Goal: Submit feedback/report problem: Leave review/rating

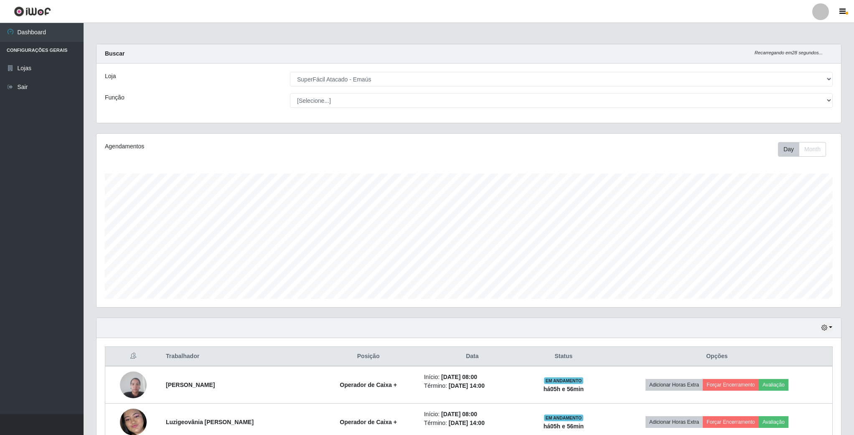
select select "407"
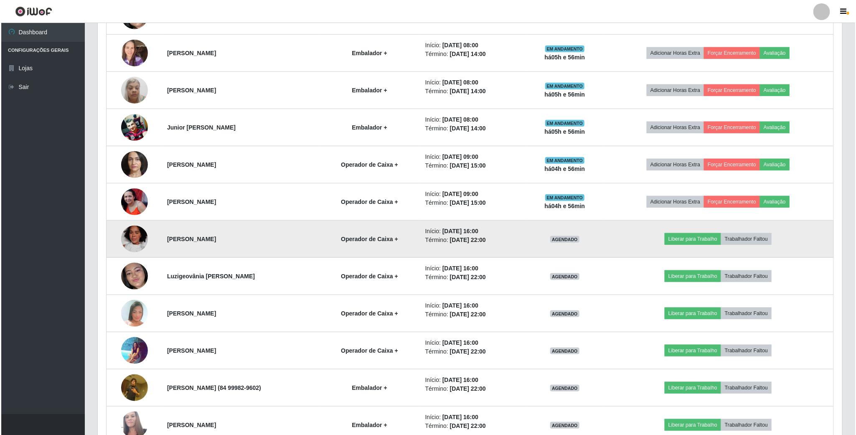
scroll to position [281, 0]
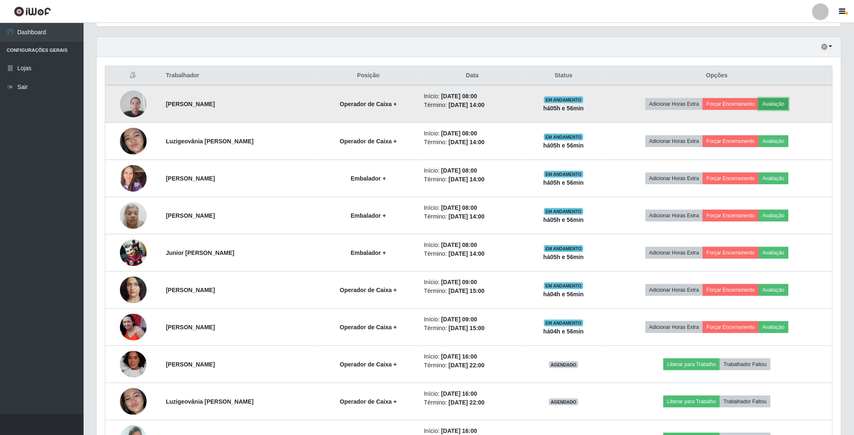
click at [788, 109] on button "Avaliação" at bounding box center [773, 104] width 30 height 12
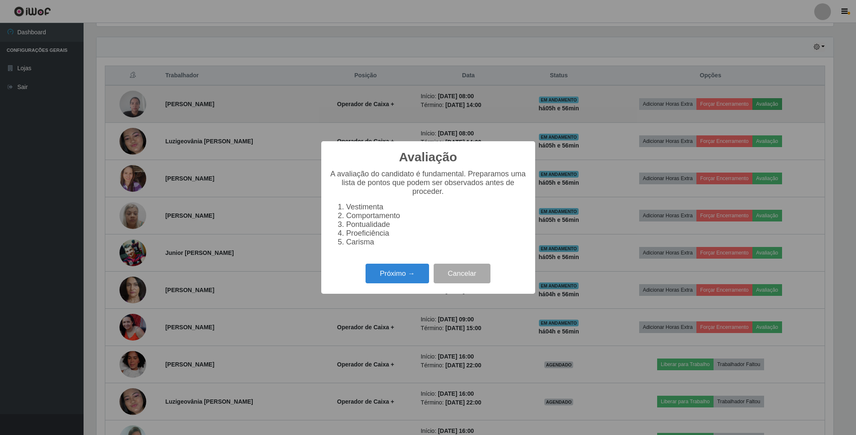
scroll to position [174, 737]
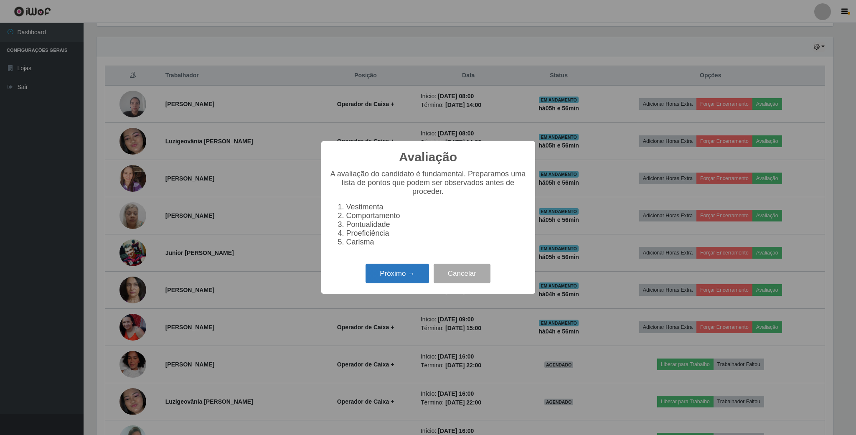
click at [398, 275] on button "Próximo →" at bounding box center [396, 274] width 63 height 20
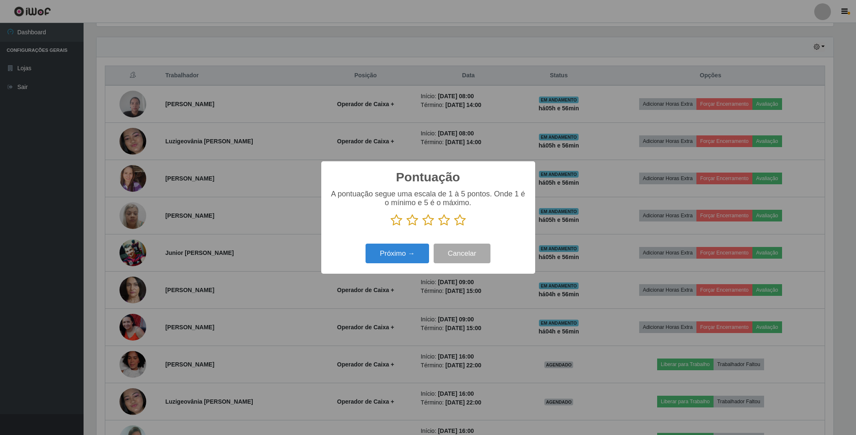
click at [441, 215] on icon at bounding box center [444, 220] width 12 height 13
click at [438, 226] on input "radio" at bounding box center [438, 226] width 0 height 0
click at [413, 248] on button "Próximo →" at bounding box center [396, 253] width 63 height 20
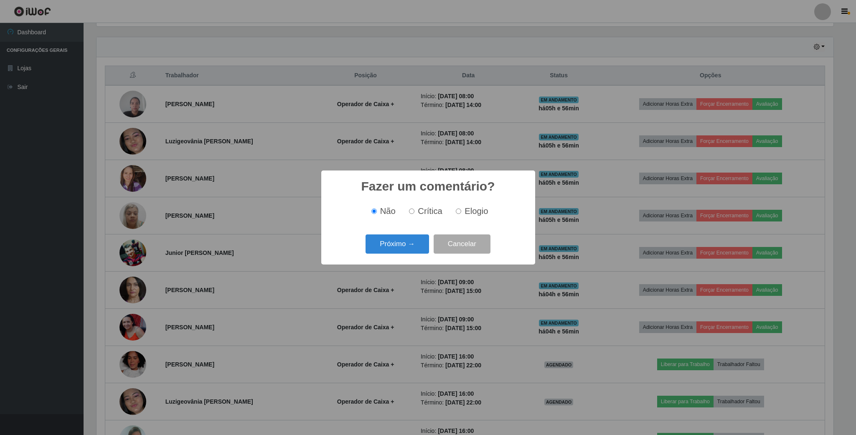
click at [456, 214] on input "Elogio" at bounding box center [458, 210] width 5 height 5
radio input "true"
click at [398, 247] on button "Próximo →" at bounding box center [396, 244] width 63 height 20
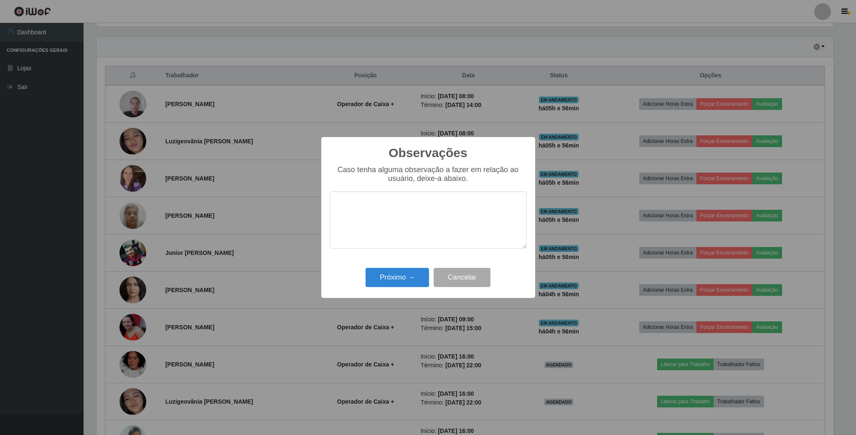
drag, startPoint x: 405, startPoint y: 255, endPoint x: 405, endPoint y: 266, distance: 11.3
click at [405, 266] on div "Observações × Caso tenha alguma observação a fazer em relação ao usuário, deixe…" at bounding box center [428, 217] width 214 height 161
click at [407, 276] on button "Próximo →" at bounding box center [396, 278] width 63 height 20
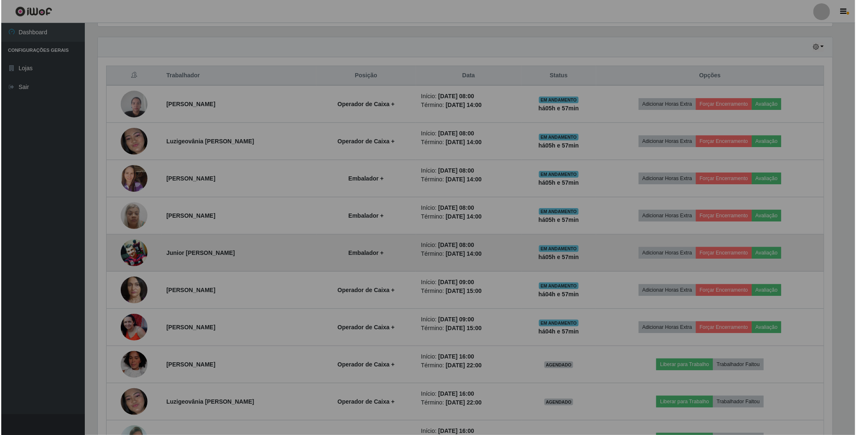
scroll to position [174, 743]
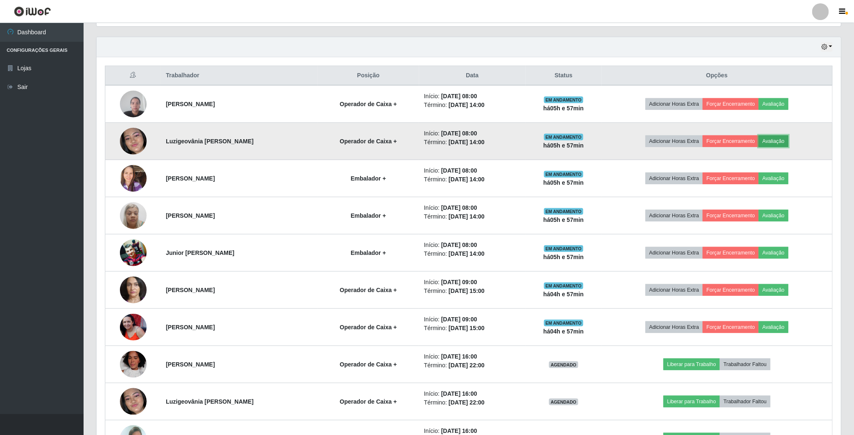
click at [778, 143] on button "Avaliação" at bounding box center [773, 141] width 30 height 12
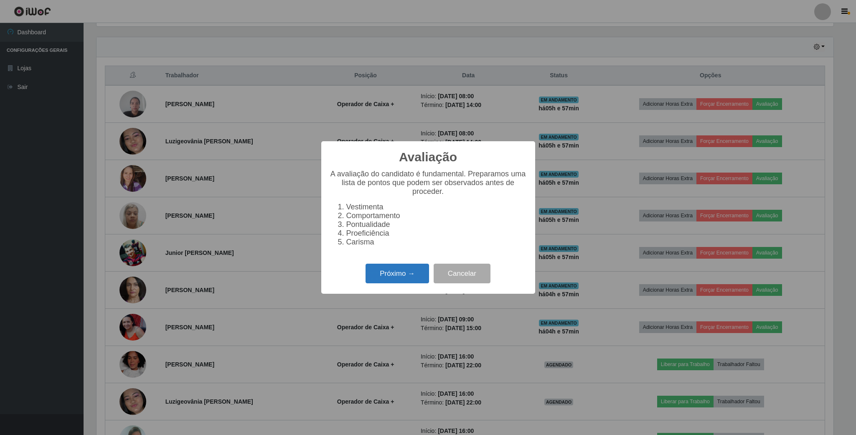
drag, startPoint x: 410, startPoint y: 295, endPoint x: 418, endPoint y: 283, distance: 14.4
click at [411, 294] on div "Avaliação × A avaliação do candidato é fundamental. Preparamos uma lista de pon…" at bounding box center [428, 217] width 214 height 152
click at [420, 281] on button "Próximo →" at bounding box center [396, 274] width 63 height 20
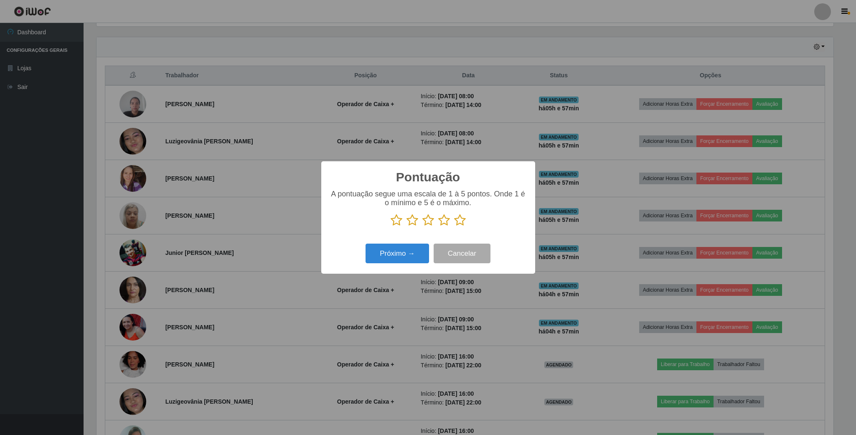
scroll to position [417446, 416884]
click at [440, 217] on icon at bounding box center [444, 220] width 12 height 13
click at [438, 226] on input "radio" at bounding box center [438, 226] width 0 height 0
click at [400, 254] on button "Próximo →" at bounding box center [396, 253] width 63 height 20
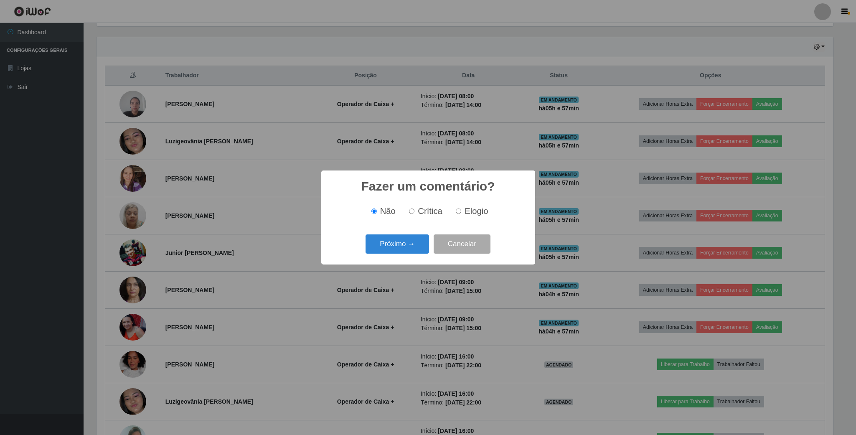
click at [456, 214] on input "Elogio" at bounding box center [458, 210] width 5 height 5
radio input "true"
click at [409, 241] on button "Próximo →" at bounding box center [396, 244] width 63 height 20
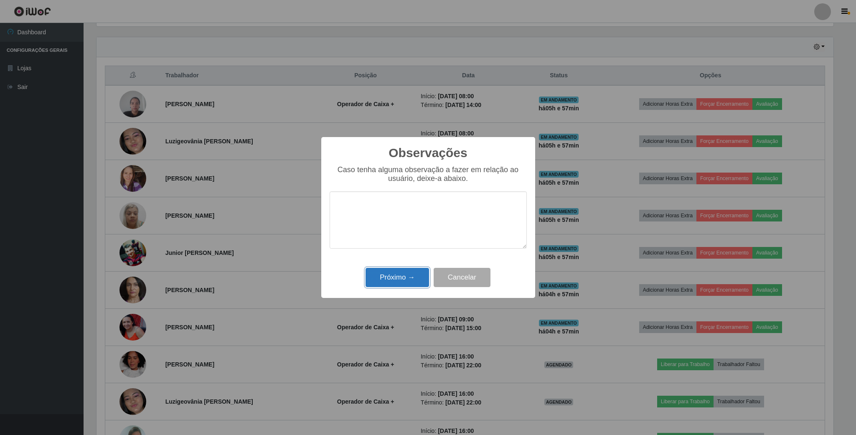
click at [408, 274] on button "Próximo →" at bounding box center [396, 278] width 63 height 20
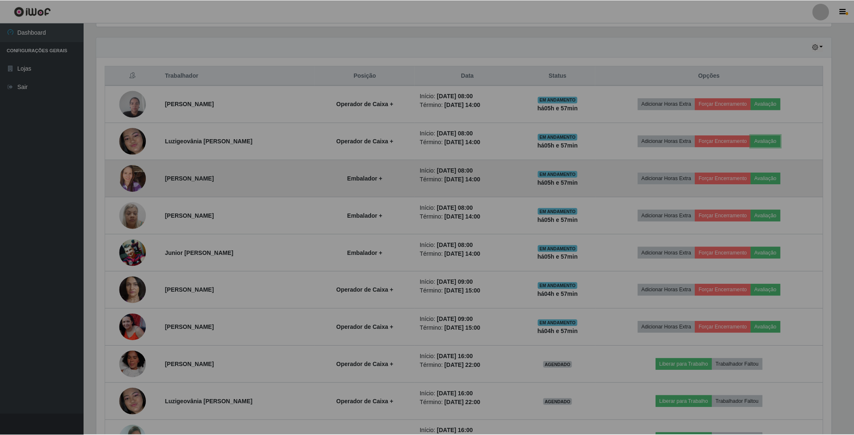
scroll to position [174, 743]
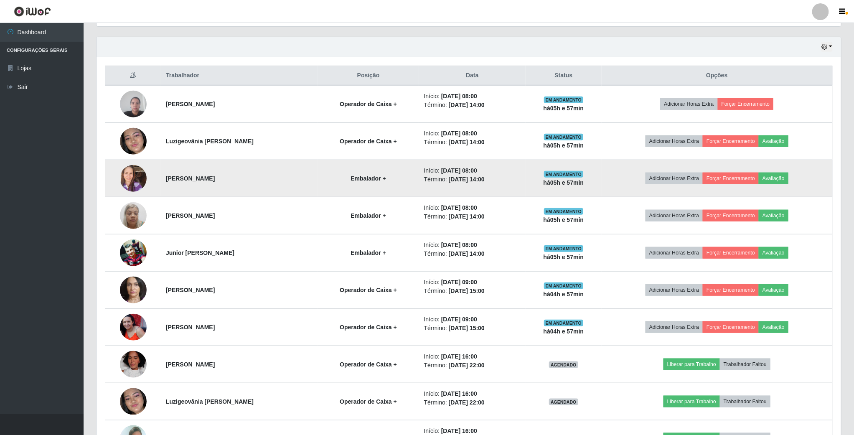
click at [786, 172] on td "Adicionar Horas Extra Forçar Encerramento Avaliação" at bounding box center [716, 178] width 231 height 37
click at [771, 188] on td "Adicionar Horas Extra Forçar Encerramento Avaliação" at bounding box center [716, 178] width 231 height 37
click at [778, 180] on button "Avaliação" at bounding box center [773, 178] width 30 height 12
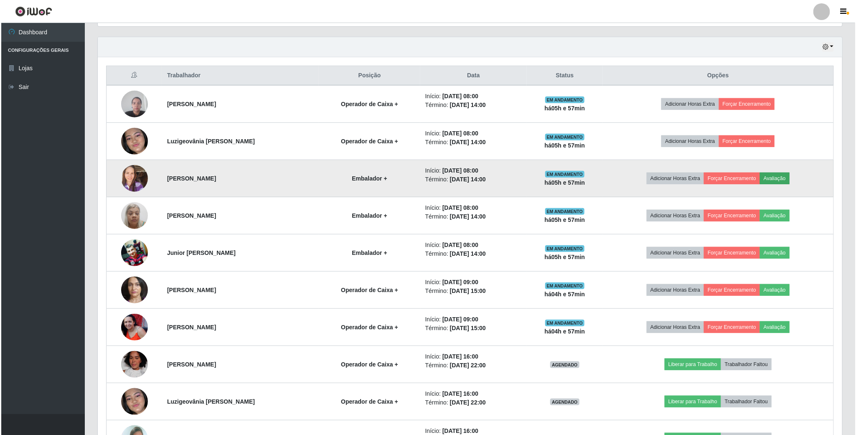
scroll to position [174, 737]
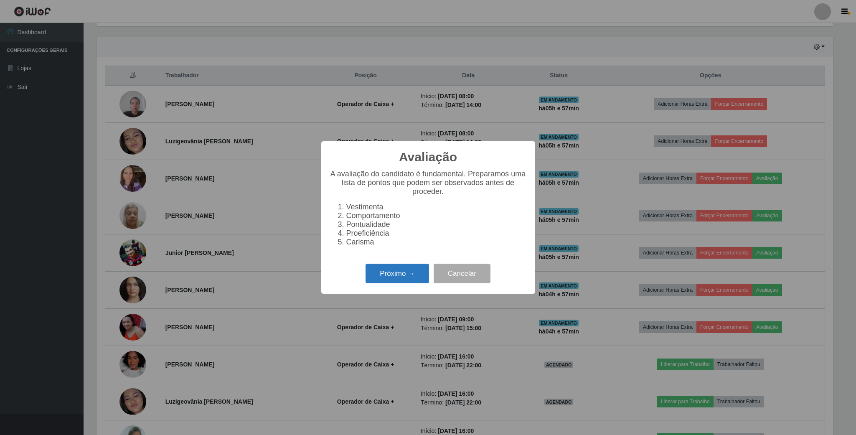
click at [415, 282] on button "Próximo →" at bounding box center [396, 274] width 63 height 20
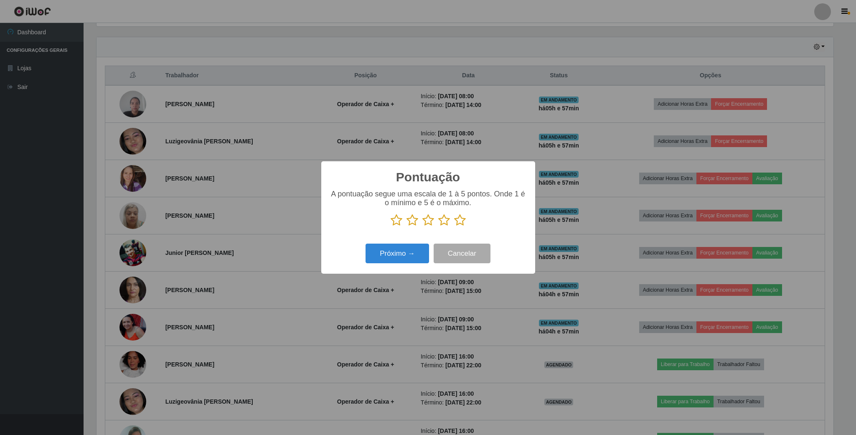
scroll to position [417446, 416884]
click at [441, 218] on icon at bounding box center [444, 220] width 12 height 13
click at [438, 226] on input "radio" at bounding box center [438, 226] width 0 height 0
click at [406, 253] on button "Próximo →" at bounding box center [396, 253] width 63 height 20
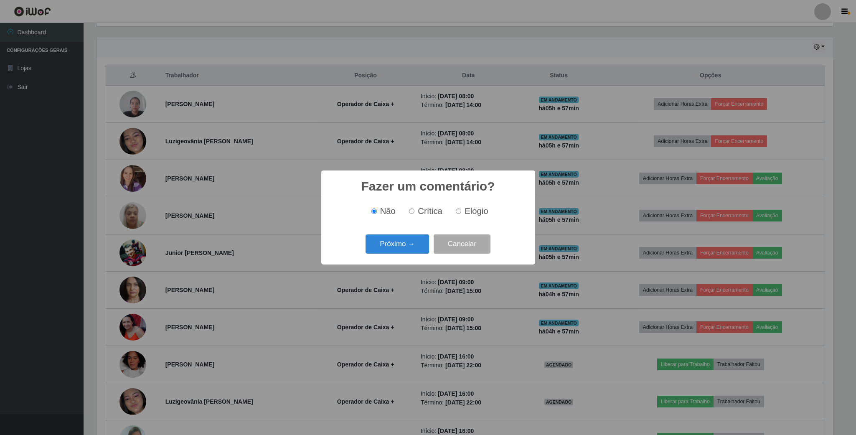
click at [460, 212] on input "Elogio" at bounding box center [458, 210] width 5 height 5
radio input "true"
click at [460, 212] on input "Elogio" at bounding box center [458, 210] width 5 height 5
click at [419, 245] on button "Próximo →" at bounding box center [396, 244] width 63 height 20
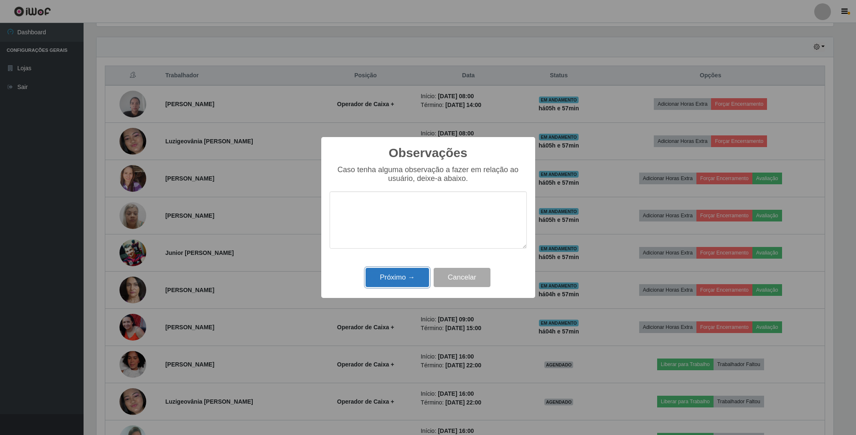
click at [404, 277] on button "Próximo →" at bounding box center [396, 278] width 63 height 20
click at [404, 277] on div "Próximo → Cancelar" at bounding box center [428, 277] width 197 height 24
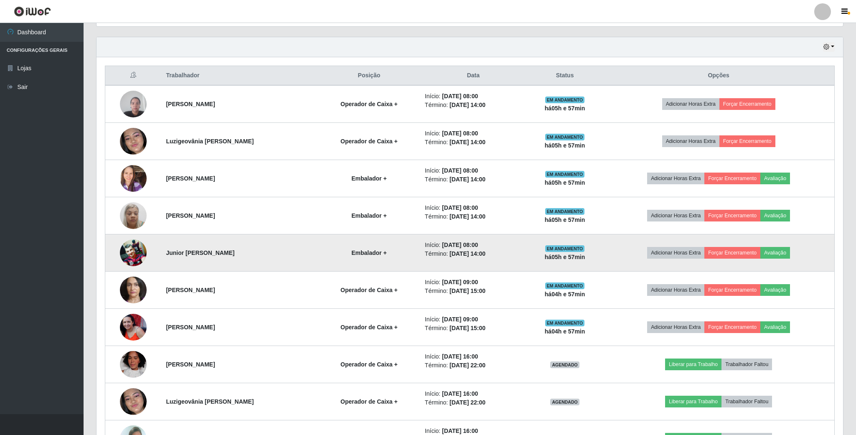
scroll to position [174, 743]
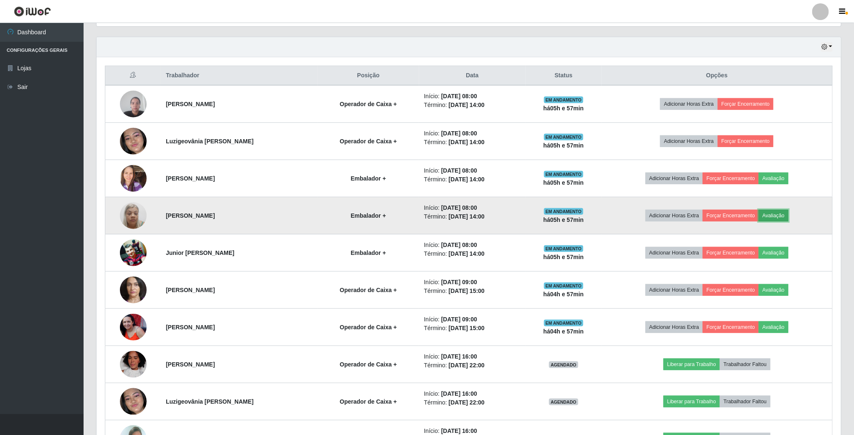
click at [776, 221] on button "Avaliação" at bounding box center [773, 216] width 30 height 12
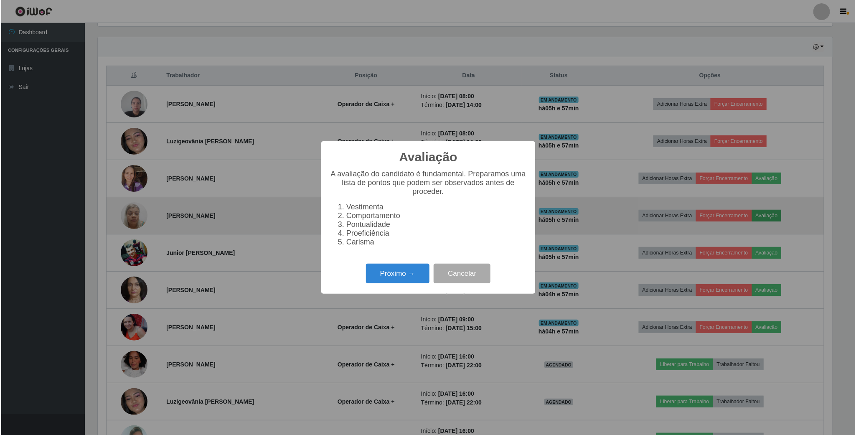
scroll to position [174, 737]
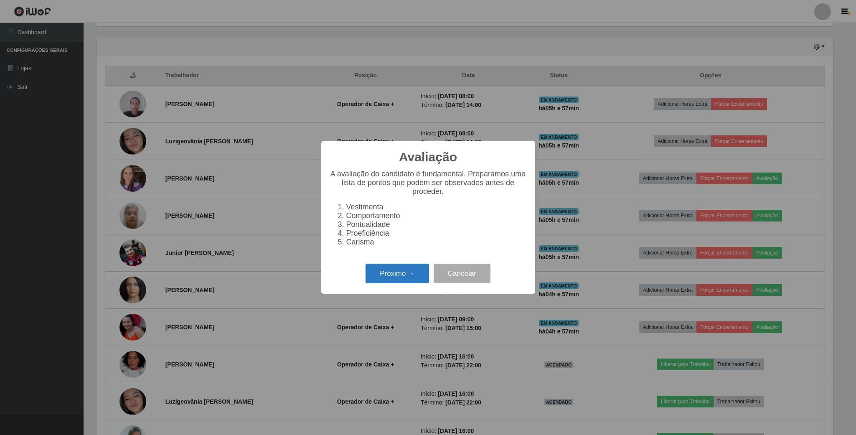
click at [428, 269] on button "Próximo →" at bounding box center [396, 274] width 63 height 20
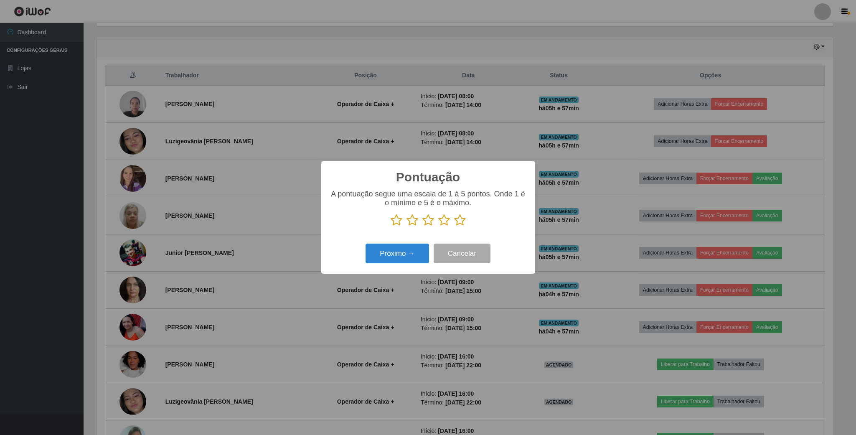
scroll to position [417446, 416884]
drag, startPoint x: 447, startPoint y: 222, endPoint x: 431, endPoint y: 228, distance: 17.5
click at [445, 222] on icon at bounding box center [444, 220] width 12 height 13
click at [438, 226] on input "radio" at bounding box center [438, 226] width 0 height 0
click at [413, 252] on button "Próximo →" at bounding box center [396, 253] width 63 height 20
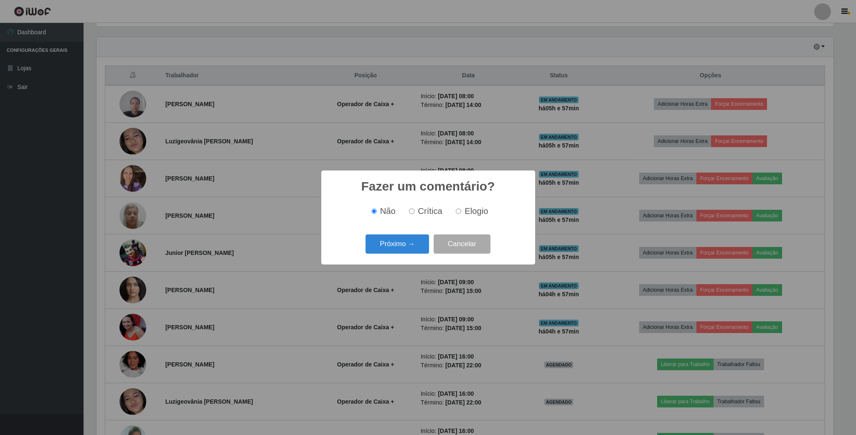
click at [465, 215] on span "Elogio" at bounding box center [475, 210] width 23 height 9
click at [461, 214] on input "Elogio" at bounding box center [458, 210] width 5 height 5
radio input "true"
click at [417, 244] on button "Próximo →" at bounding box center [396, 244] width 63 height 20
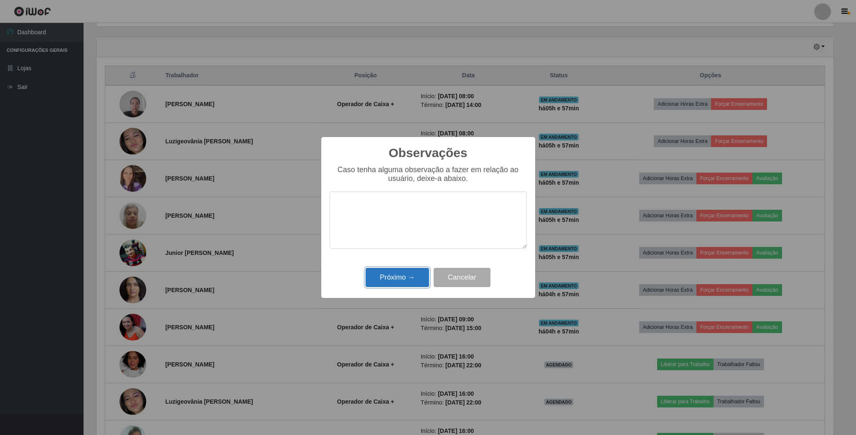
click at [410, 271] on button "Próximo →" at bounding box center [396, 278] width 63 height 20
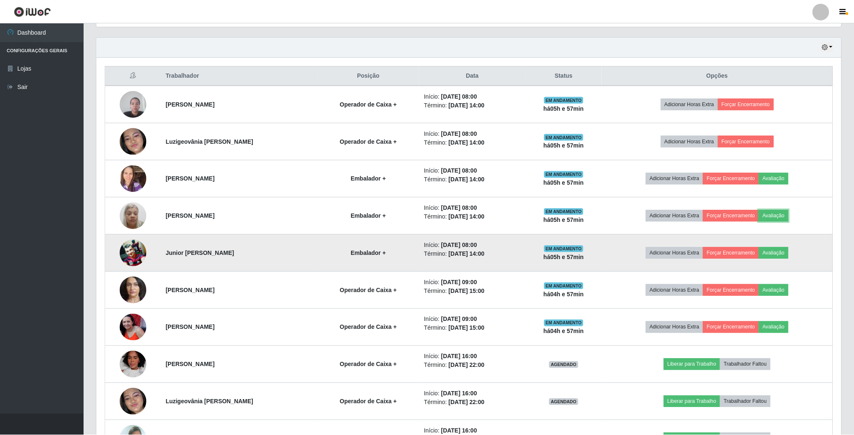
scroll to position [0, 0]
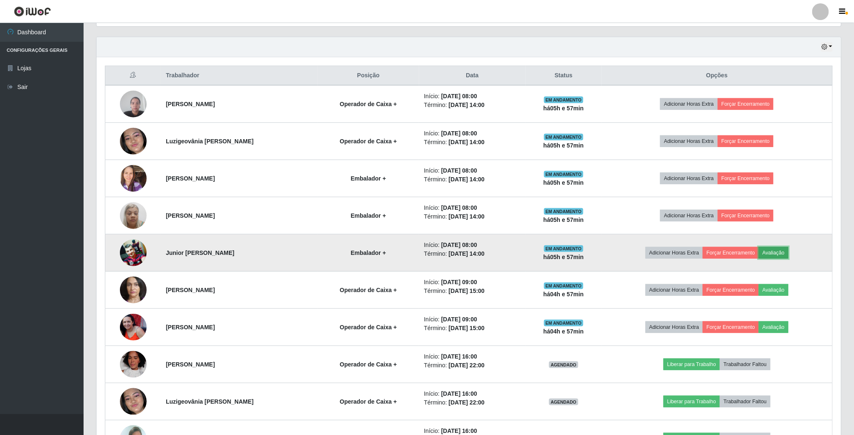
click at [787, 254] on button "Avaliação" at bounding box center [773, 253] width 30 height 12
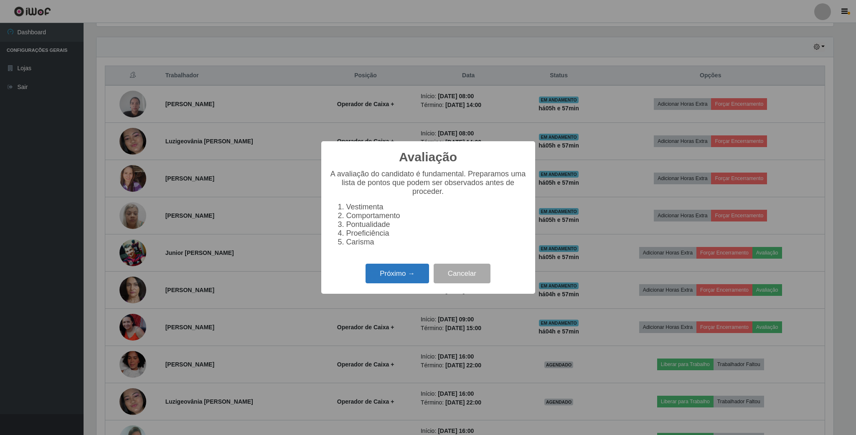
click at [385, 276] on button "Próximo →" at bounding box center [396, 274] width 63 height 20
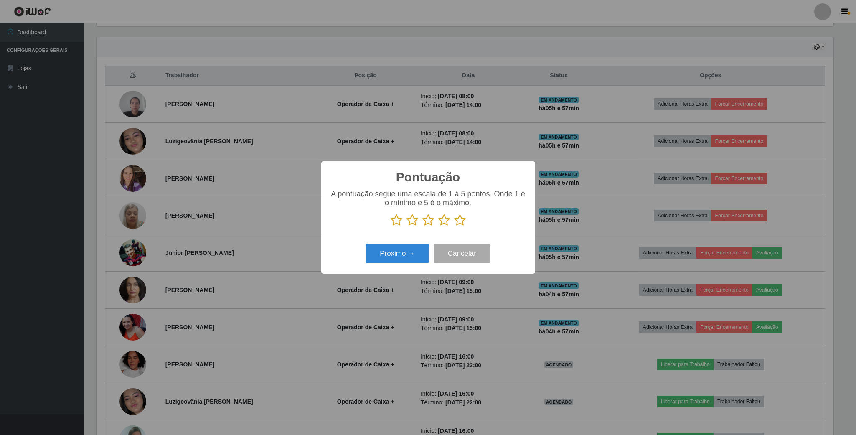
click at [443, 216] on icon at bounding box center [444, 220] width 12 height 13
click at [438, 226] on input "radio" at bounding box center [438, 226] width 0 height 0
click at [410, 247] on button "Próximo →" at bounding box center [396, 253] width 63 height 20
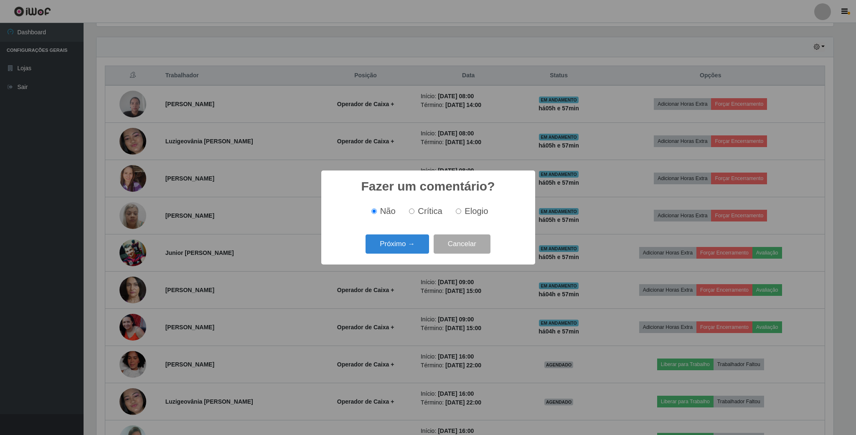
drag, startPoint x: 459, startPoint y: 211, endPoint x: 423, endPoint y: 233, distance: 42.4
click at [457, 211] on input "Elogio" at bounding box center [458, 210] width 5 height 5
radio input "true"
click at [407, 238] on button "Próximo →" at bounding box center [396, 244] width 63 height 20
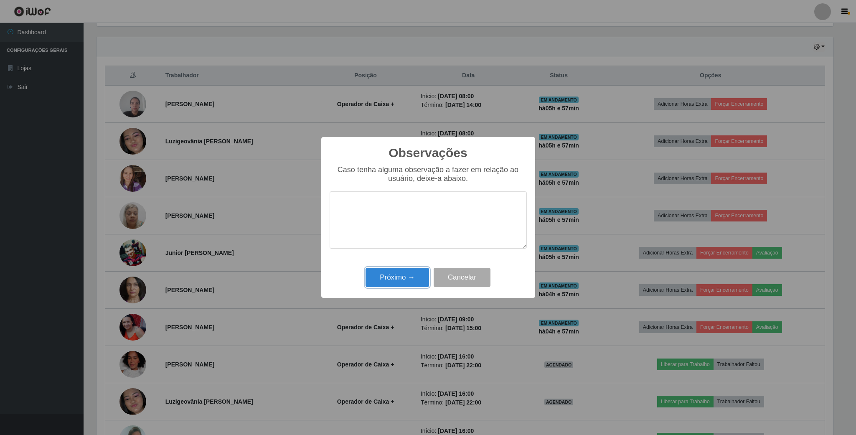
drag, startPoint x: 407, startPoint y: 276, endPoint x: 519, endPoint y: 285, distance: 112.3
click at [418, 282] on button "Próximo →" at bounding box center [396, 278] width 63 height 20
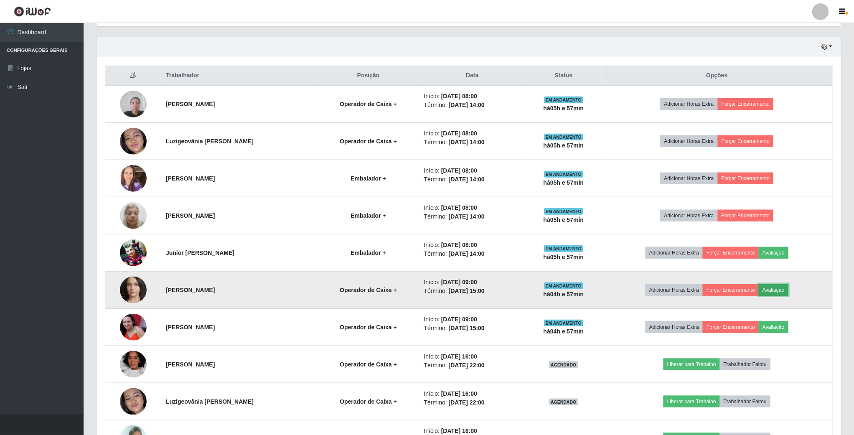
click at [771, 291] on button "Avaliação" at bounding box center [773, 290] width 30 height 12
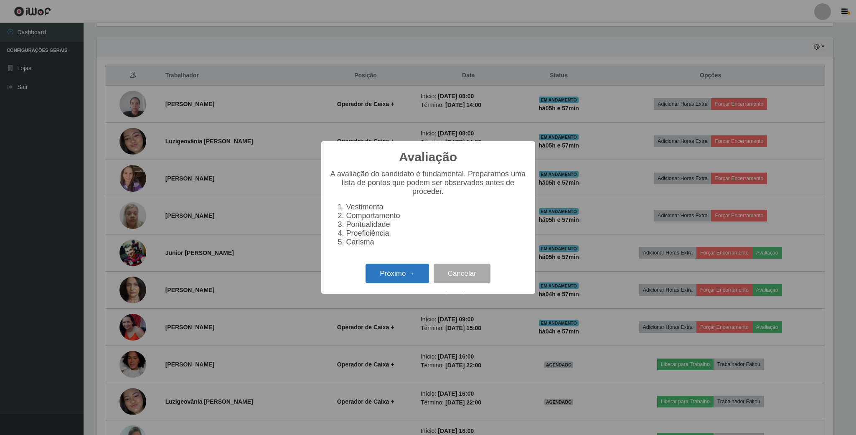
click at [395, 271] on button "Próximo →" at bounding box center [396, 274] width 63 height 20
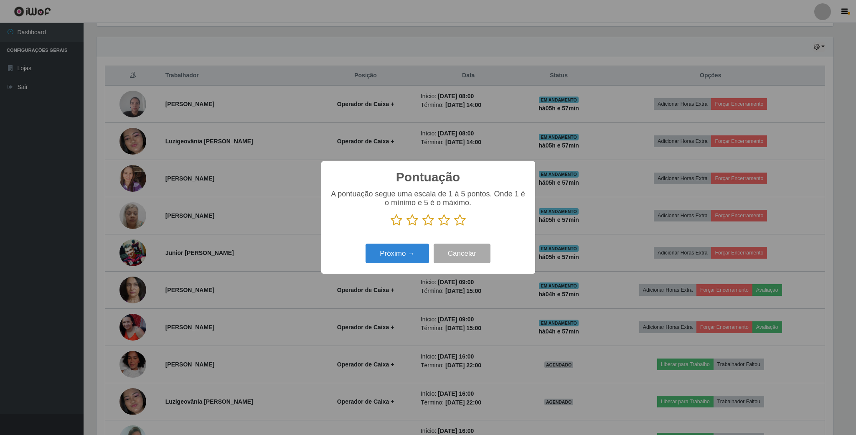
drag, startPoint x: 444, startPoint y: 219, endPoint x: 422, endPoint y: 241, distance: 30.1
click at [443, 222] on icon at bounding box center [444, 220] width 12 height 13
click at [438, 226] on input "radio" at bounding box center [438, 226] width 0 height 0
click at [416, 246] on button "Próximo →" at bounding box center [396, 253] width 63 height 20
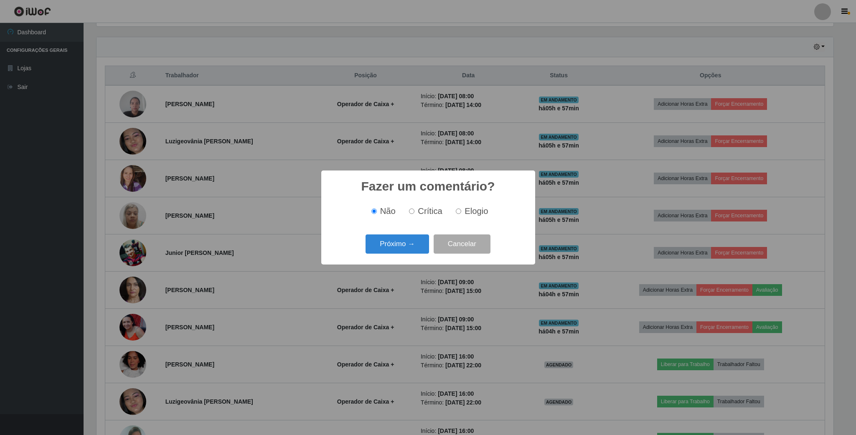
drag, startPoint x: 455, startPoint y: 212, endPoint x: 428, endPoint y: 237, distance: 37.5
click at [456, 212] on input "Elogio" at bounding box center [458, 210] width 5 height 5
radio input "true"
click at [415, 242] on button "Próximo →" at bounding box center [396, 244] width 63 height 20
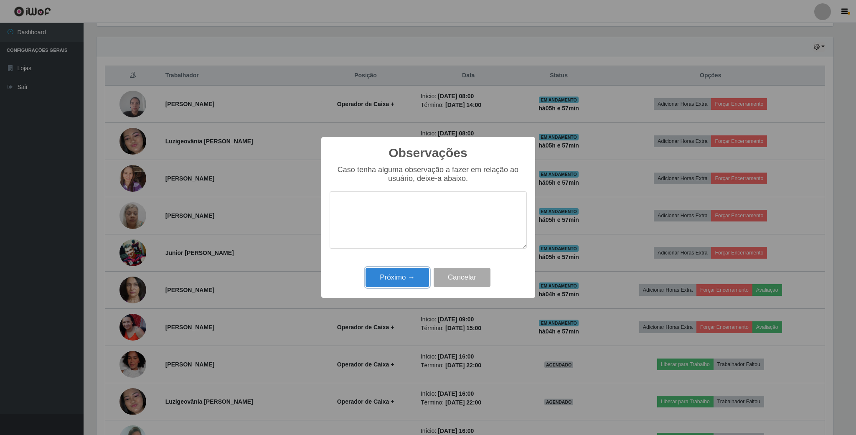
drag, startPoint x: 399, startPoint y: 279, endPoint x: 501, endPoint y: 303, distance: 105.0
click at [419, 291] on div "Observações × Caso tenha alguma observação a fazer em relação ao usuário, deixe…" at bounding box center [428, 217] width 214 height 161
click at [421, 274] on button "Próximo →" at bounding box center [396, 278] width 63 height 20
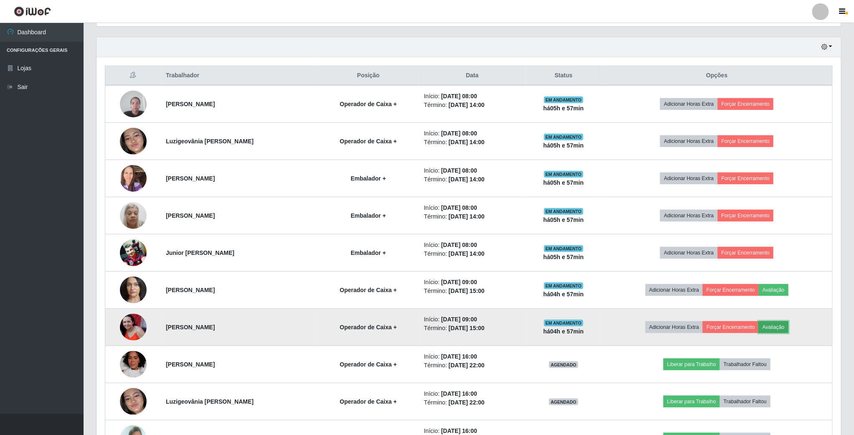
click at [786, 326] on button "Avaliação" at bounding box center [773, 327] width 30 height 12
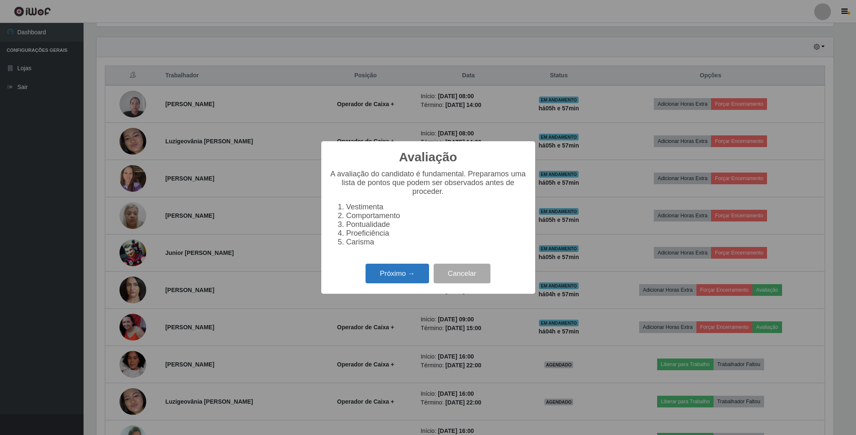
click at [410, 274] on button "Próximo →" at bounding box center [396, 274] width 63 height 20
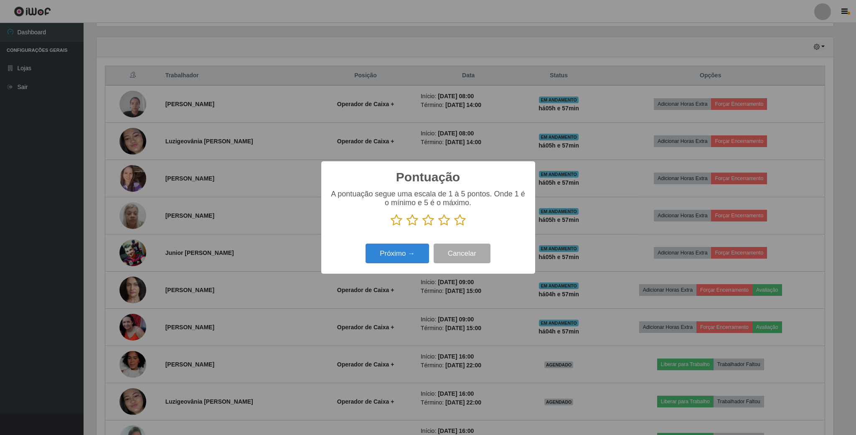
click at [446, 219] on icon at bounding box center [444, 220] width 12 height 13
click at [438, 226] on input "radio" at bounding box center [438, 226] width 0 height 0
click at [414, 250] on button "Próximo →" at bounding box center [396, 253] width 63 height 20
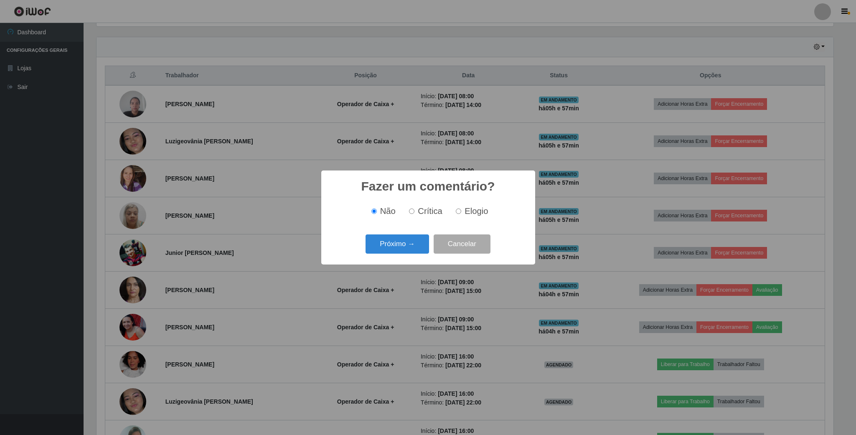
click at [461, 214] on label "Elogio" at bounding box center [469, 211] width 35 height 10
click at [461, 214] on input "Elogio" at bounding box center [458, 210] width 5 height 5
radio input "true"
click at [399, 240] on button "Próximo →" at bounding box center [396, 244] width 63 height 20
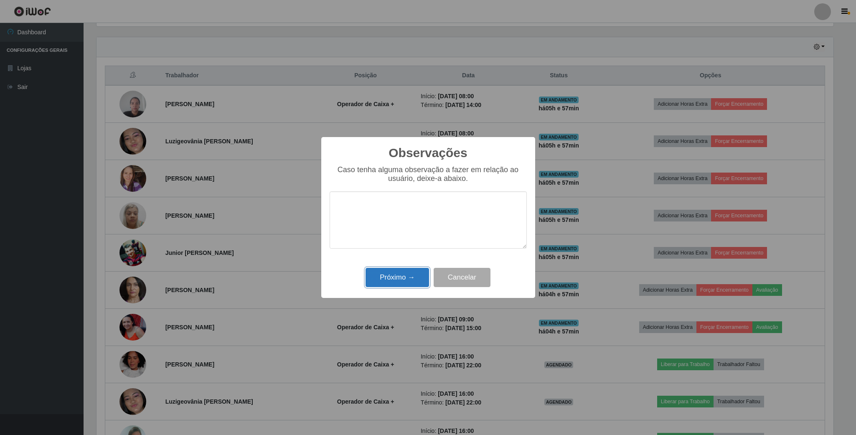
click at [400, 276] on button "Próximo →" at bounding box center [396, 278] width 63 height 20
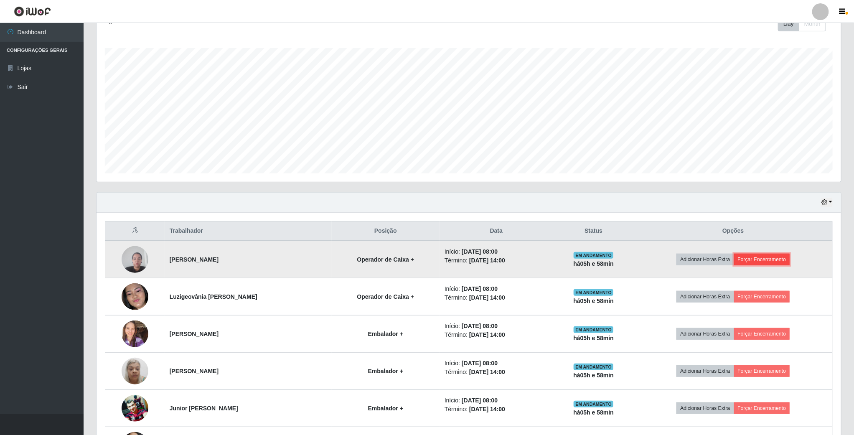
click at [787, 258] on button "Forçar Encerramento" at bounding box center [762, 259] width 56 height 12
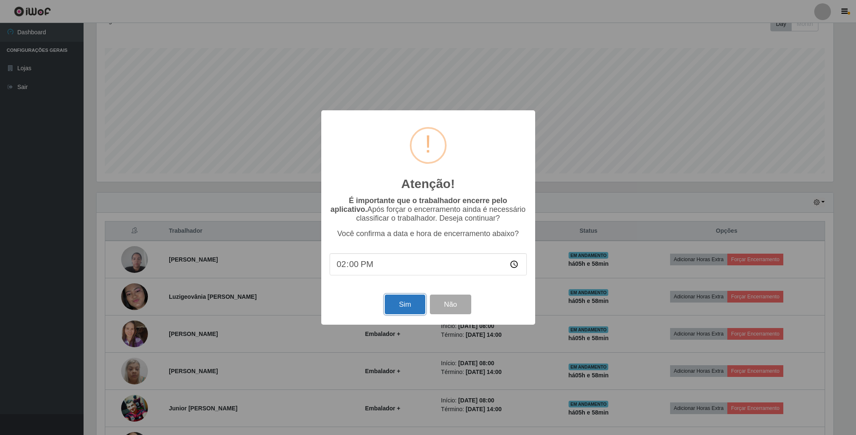
click at [406, 310] on button "Sim" at bounding box center [405, 304] width 41 height 20
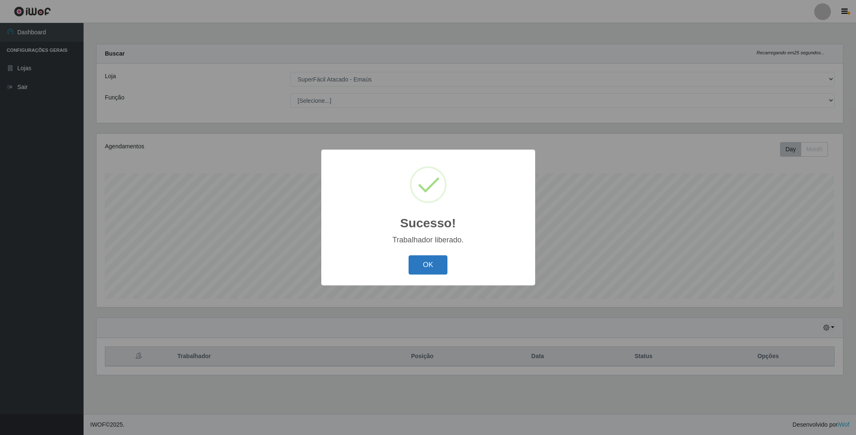
click at [416, 271] on button "OK" at bounding box center [427, 265] width 39 height 20
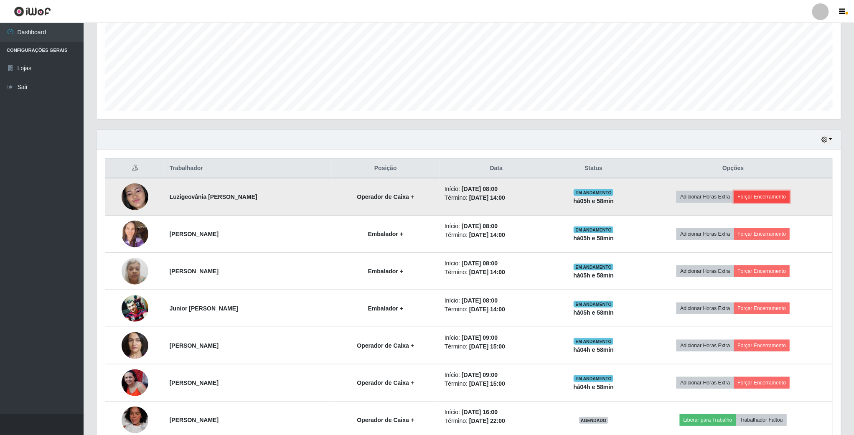
click at [755, 195] on button "Forçar Encerramento" at bounding box center [762, 197] width 56 height 12
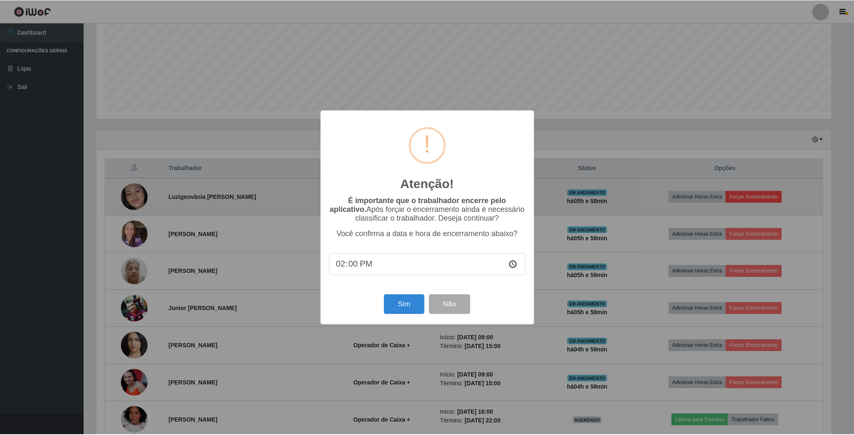
scroll to position [174, 737]
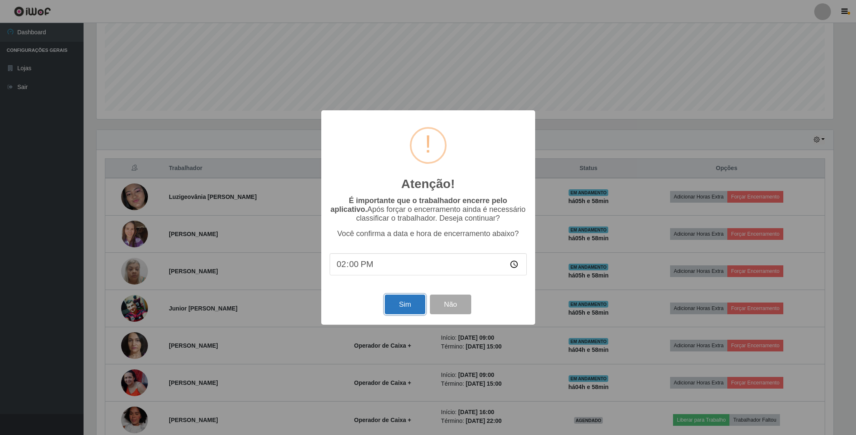
click at [400, 309] on button "Sim" at bounding box center [405, 304] width 41 height 20
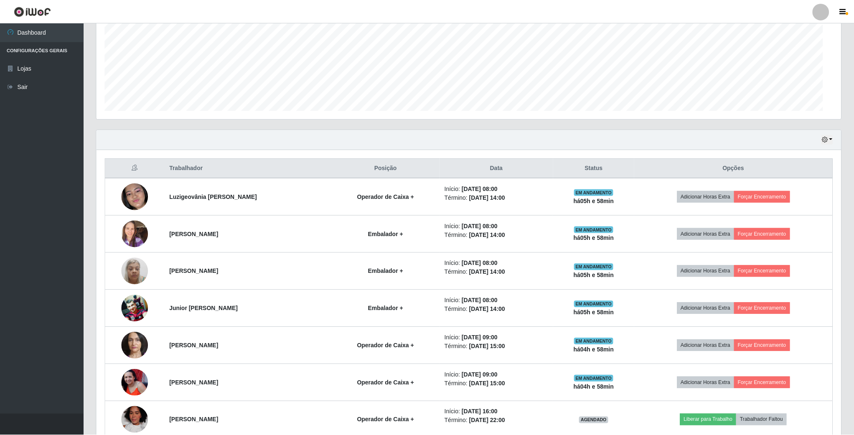
scroll to position [417446, 416875]
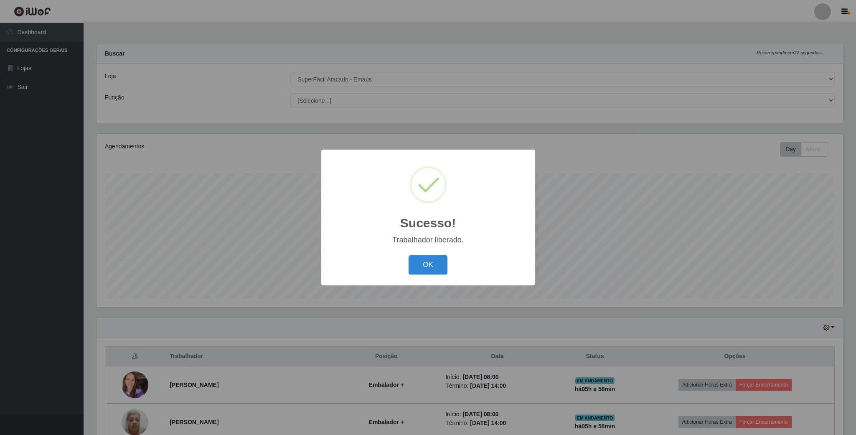
click at [449, 262] on div "OK Cancel" at bounding box center [428, 265] width 197 height 24
click at [439, 264] on button "OK" at bounding box center [427, 265] width 39 height 20
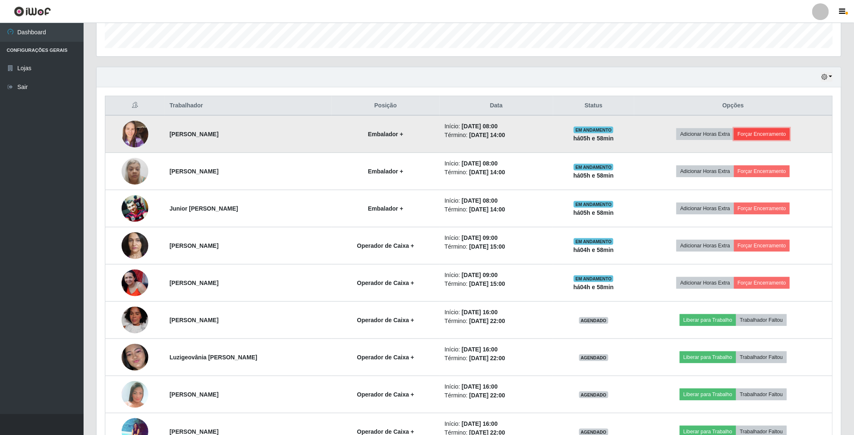
click at [766, 137] on button "Forçar Encerramento" at bounding box center [762, 134] width 56 height 12
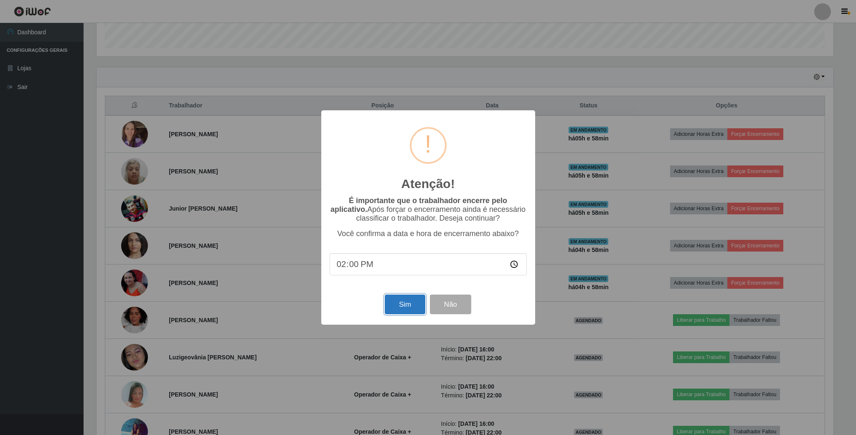
click at [410, 302] on button "Sim" at bounding box center [405, 304] width 41 height 20
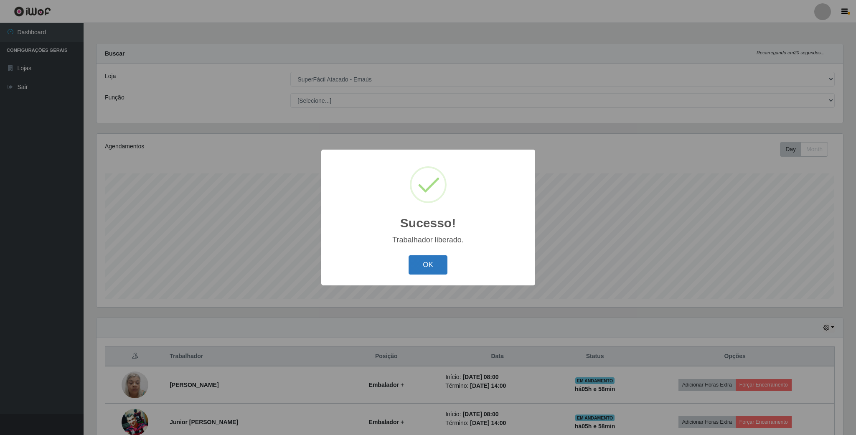
click at [428, 267] on button "OK" at bounding box center [427, 265] width 39 height 20
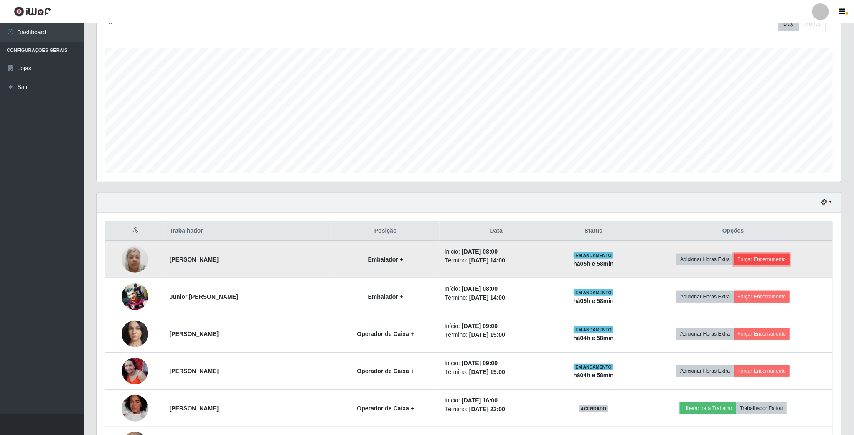
click at [780, 261] on button "Forçar Encerramento" at bounding box center [762, 259] width 56 height 12
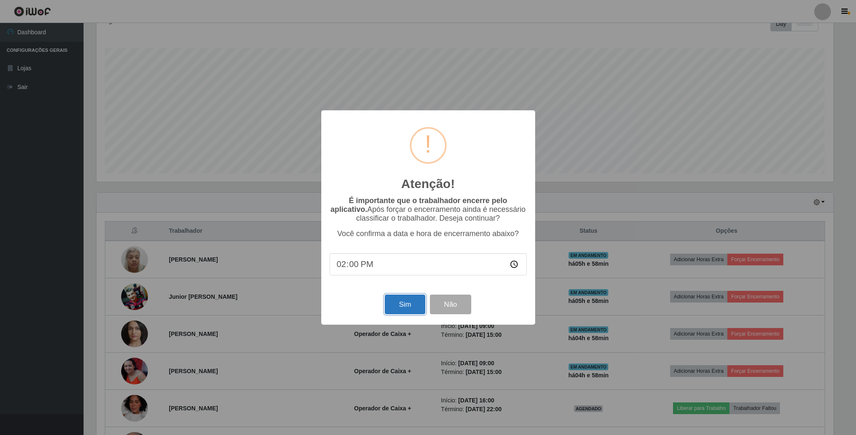
click at [399, 311] on button "Sim" at bounding box center [405, 304] width 41 height 20
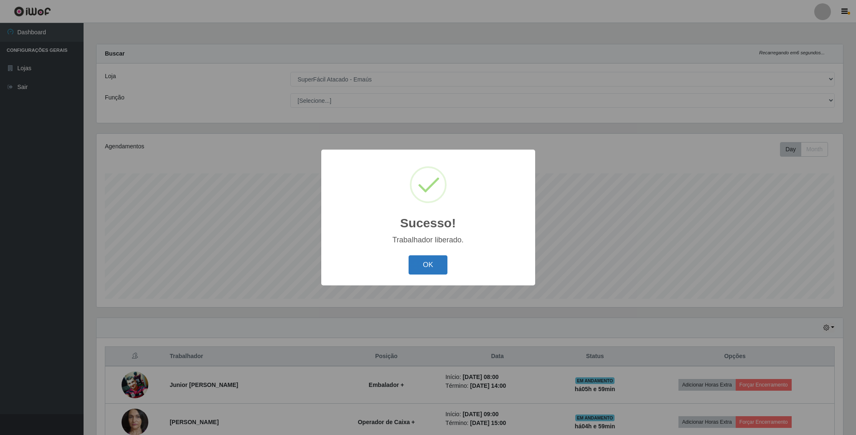
click at [427, 263] on button "OK" at bounding box center [427, 265] width 39 height 20
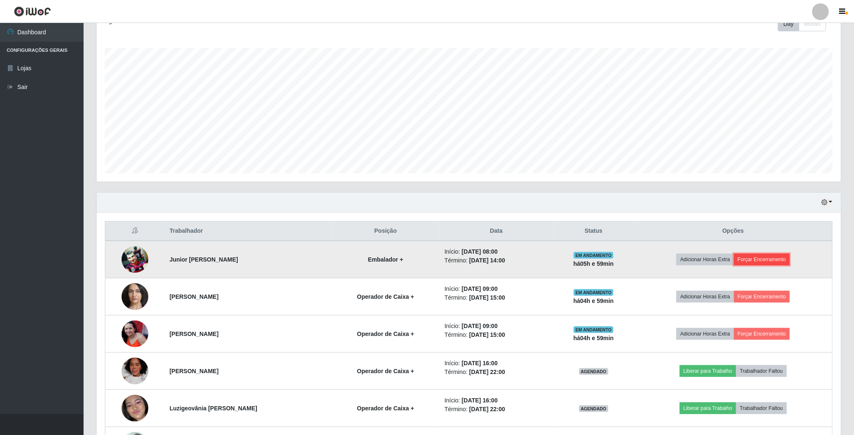
click at [777, 262] on button "Forçar Encerramento" at bounding box center [762, 259] width 56 height 12
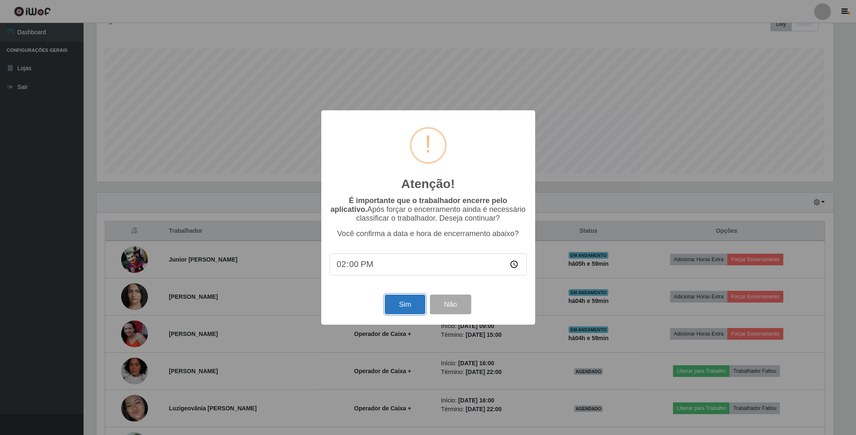
click at [396, 302] on button "Sim" at bounding box center [405, 304] width 41 height 20
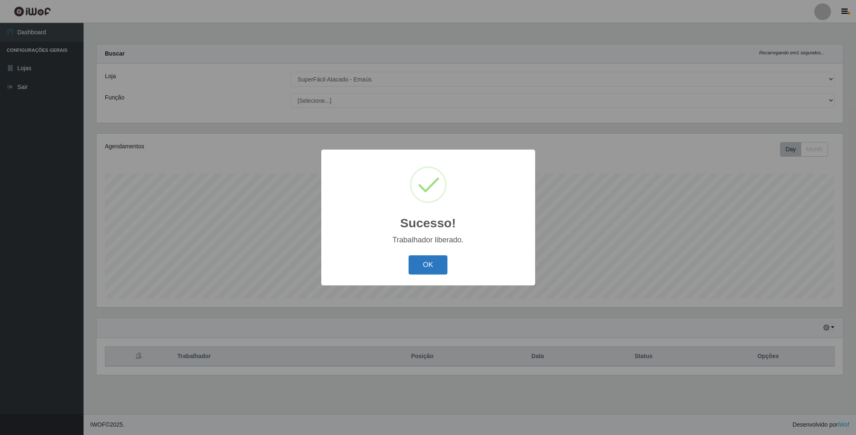
click at [434, 257] on button "OK" at bounding box center [427, 265] width 39 height 20
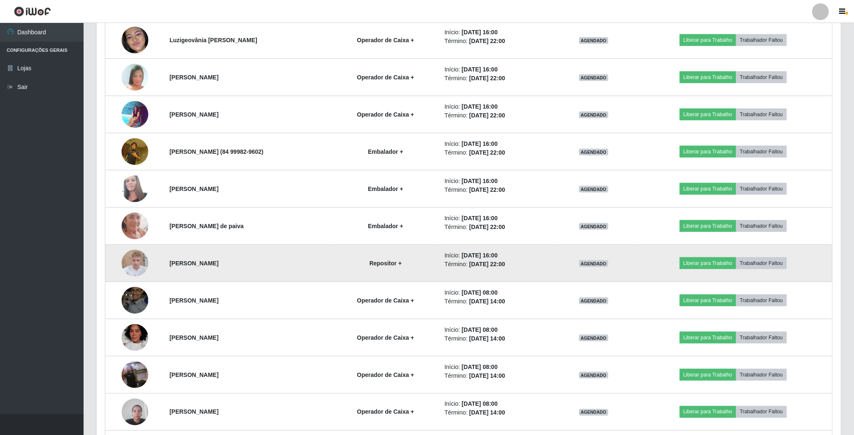
scroll to position [472, 0]
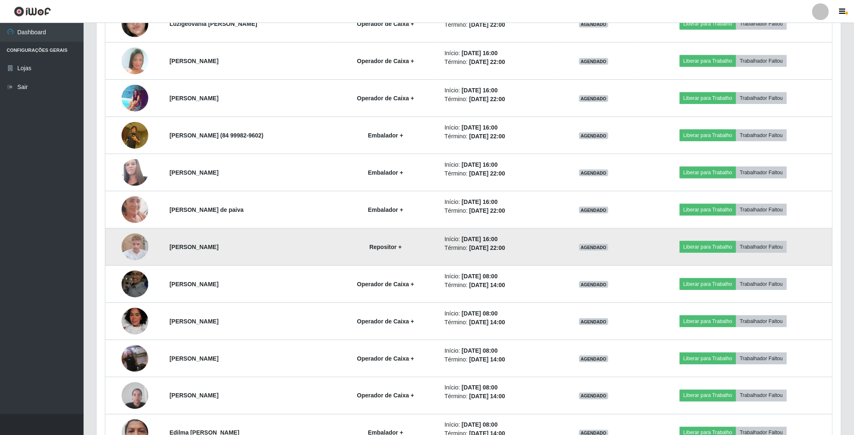
drag, startPoint x: 524, startPoint y: 252, endPoint x: 388, endPoint y: 243, distance: 136.8
click at [388, 243] on tr "[PERSON_NAME] + Início: [DATE] 16:00 Término: [DATE] 22:00 AGENDADO Liberar par…" at bounding box center [468, 246] width 727 height 37
click at [413, 246] on td "Repositor +" at bounding box center [386, 246] width 108 height 37
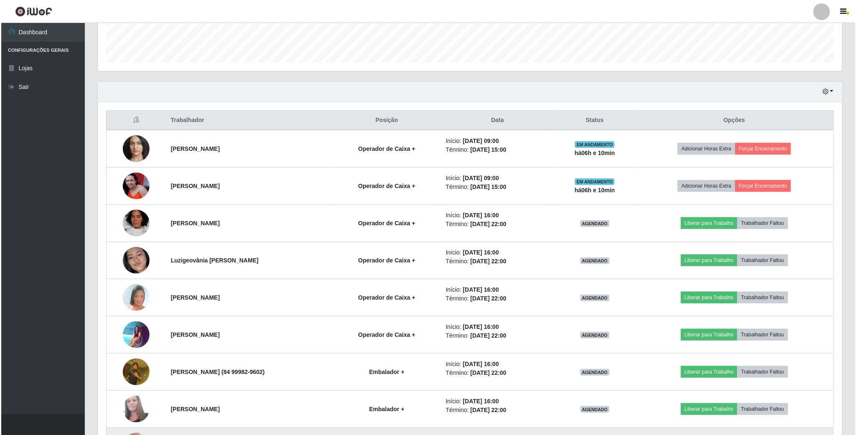
scroll to position [159, 0]
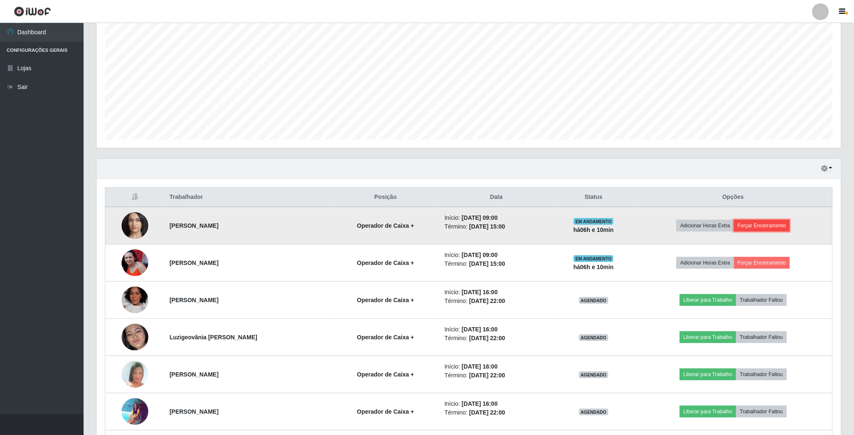
click at [754, 227] on button "Forçar Encerramento" at bounding box center [762, 226] width 56 height 12
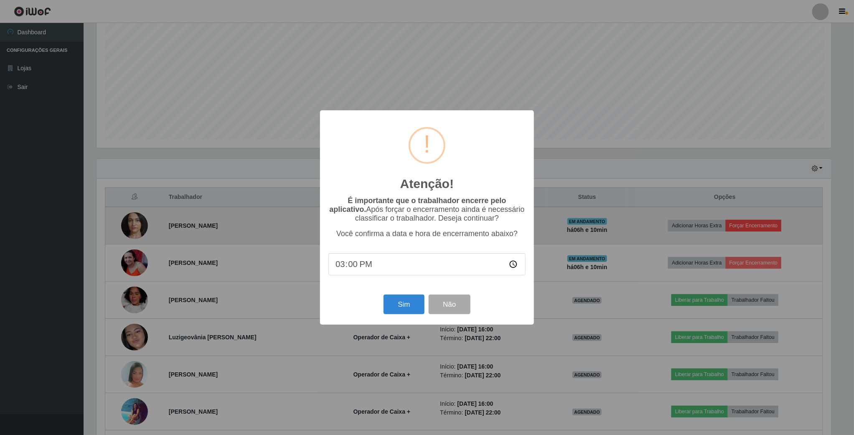
scroll to position [174, 737]
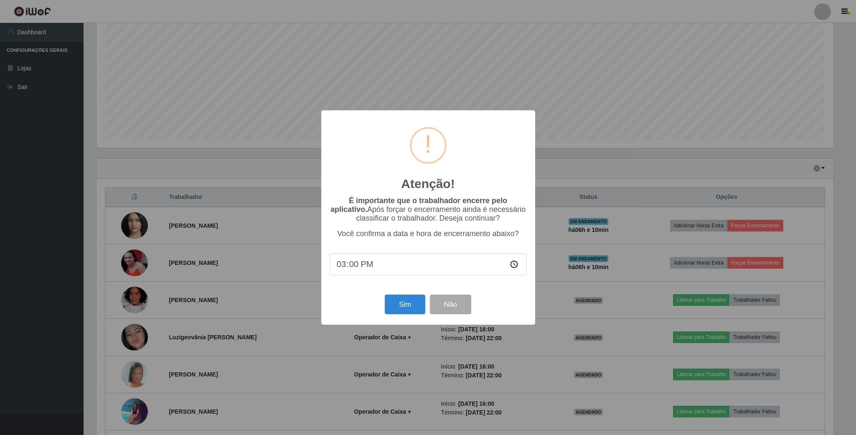
click at [517, 267] on input "15:00" at bounding box center [428, 264] width 197 height 22
type input "15:10"
click at [410, 302] on button "Sim" at bounding box center [405, 304] width 41 height 20
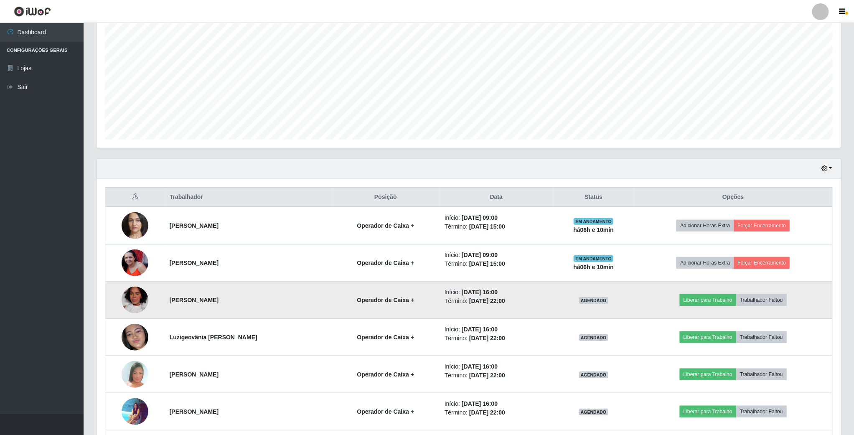
scroll to position [174, 745]
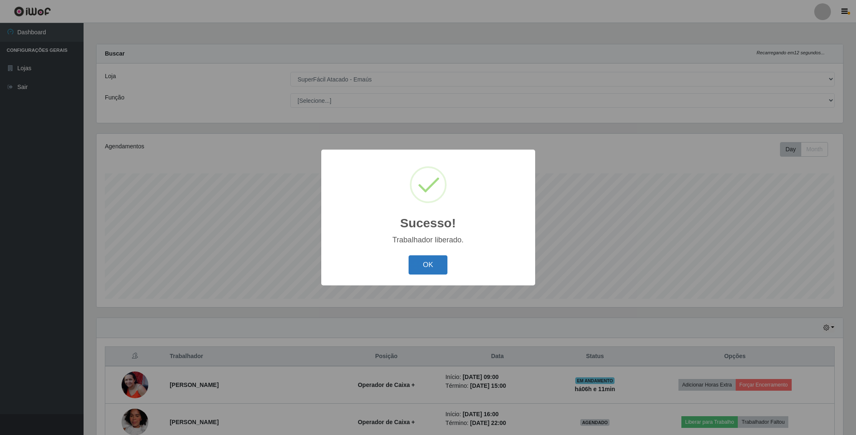
click at [438, 266] on button "OK" at bounding box center [427, 265] width 39 height 20
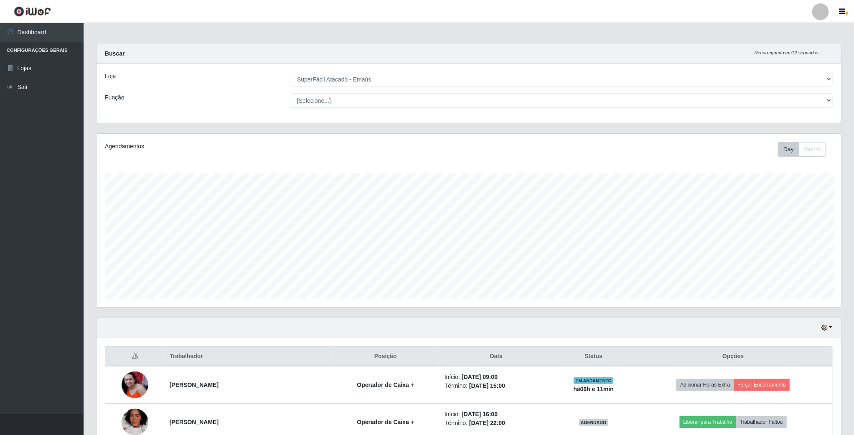
scroll to position [417446, 416875]
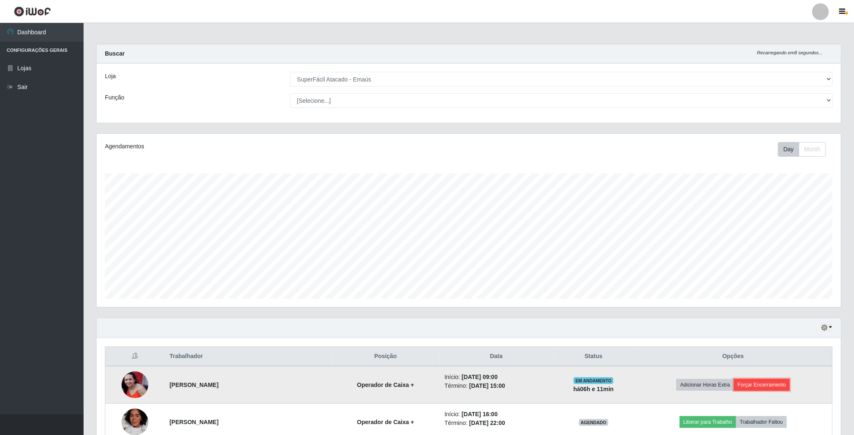
click at [757, 385] on button "Forçar Encerramento" at bounding box center [762, 385] width 56 height 12
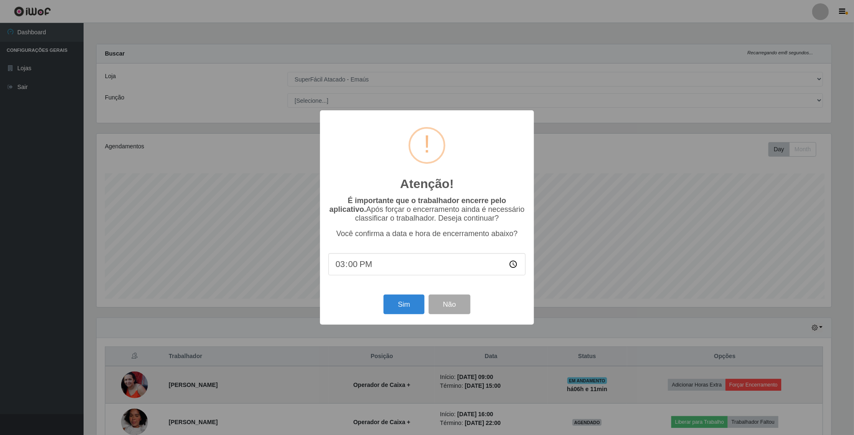
scroll to position [174, 737]
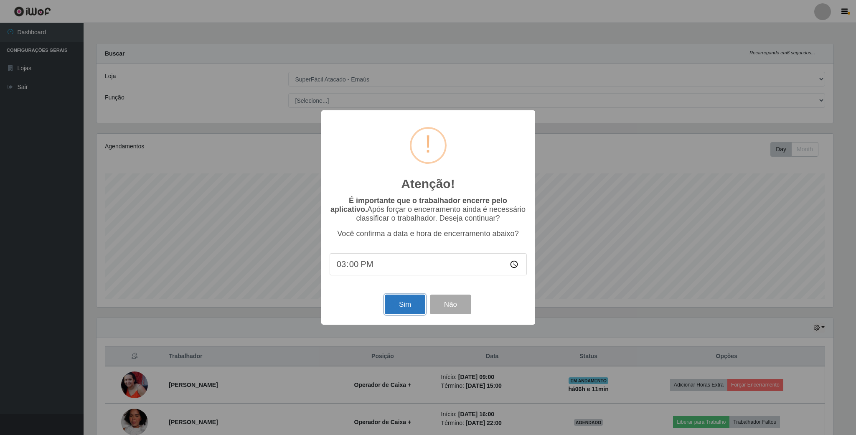
click at [407, 304] on button "Sim" at bounding box center [405, 304] width 41 height 20
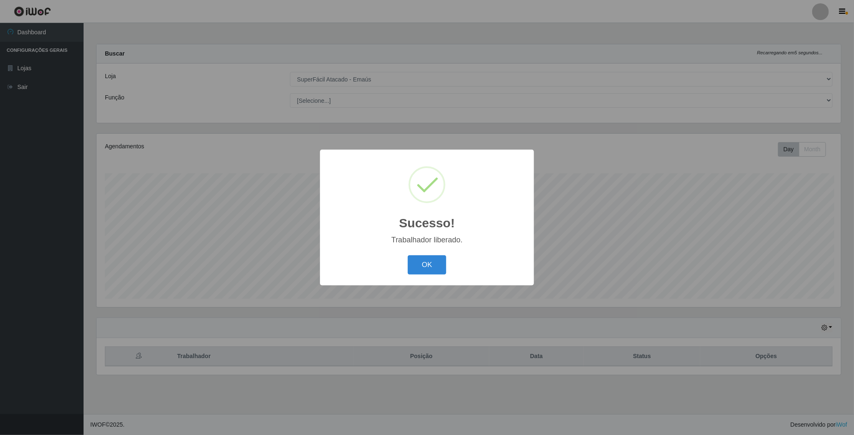
scroll to position [174, 745]
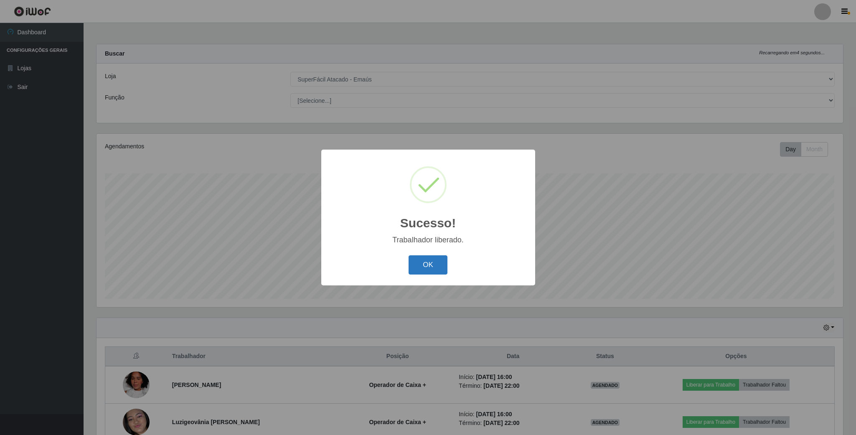
click at [418, 268] on button "OK" at bounding box center [427, 265] width 39 height 20
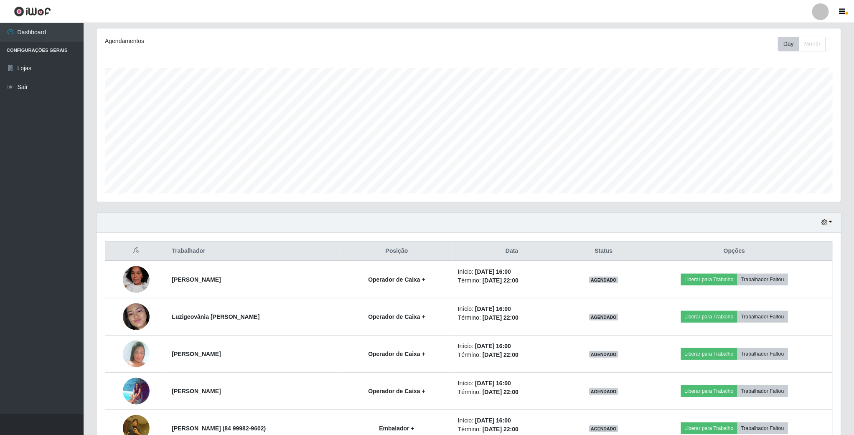
scroll to position [125, 0]
